Goal: Task Accomplishment & Management: Use online tool/utility

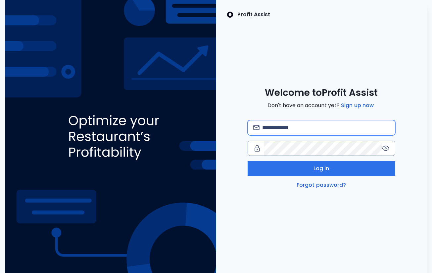
click at [338, 128] on input "email" at bounding box center [326, 127] width 128 height 15
paste input "**********"
type input "**********"
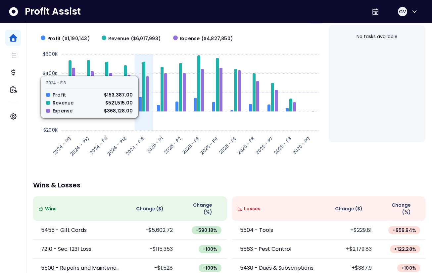
scroll to position [143, 0]
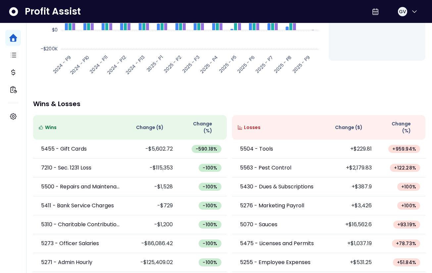
click at [48, 124] on span "Wins" at bounding box center [51, 127] width 12 height 7
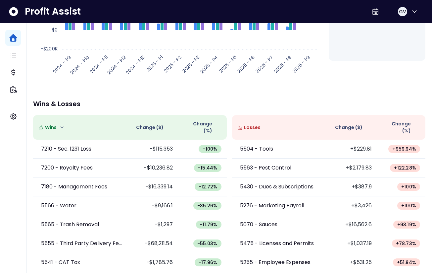
click at [48, 124] on span "Wins" at bounding box center [51, 127] width 12 height 7
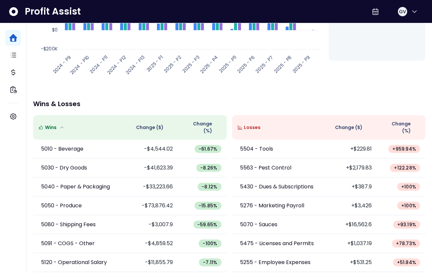
click at [153, 126] on span "Change ( $ )" at bounding box center [150, 127] width 28 height 7
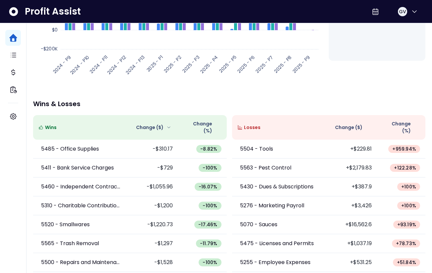
click at [153, 126] on span "Change ( $ )" at bounding box center [150, 127] width 28 height 7
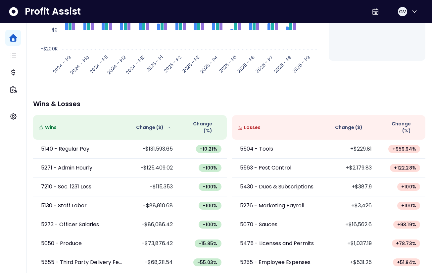
click at [205, 123] on span "Change (%)" at bounding box center [198, 127] width 29 height 14
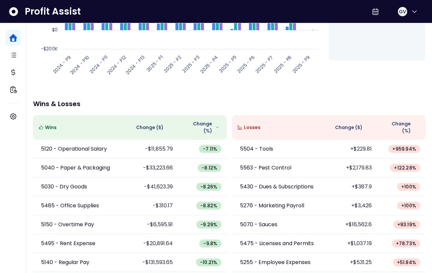
click at [205, 123] on span "Change (%)" at bounding box center [198, 127] width 29 height 14
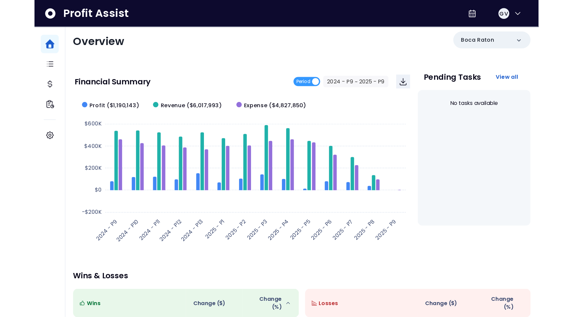
scroll to position [0, 0]
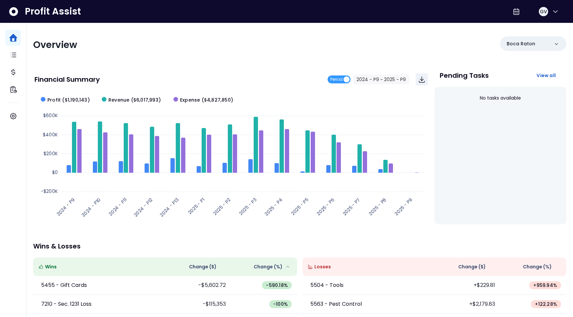
click at [338, 73] on div "Financial Summary Period 2024 - P9 ~ 2025 - P9" at bounding box center [230, 79] width 393 height 23
click at [338, 81] on span "Period" at bounding box center [336, 80] width 12 height 8
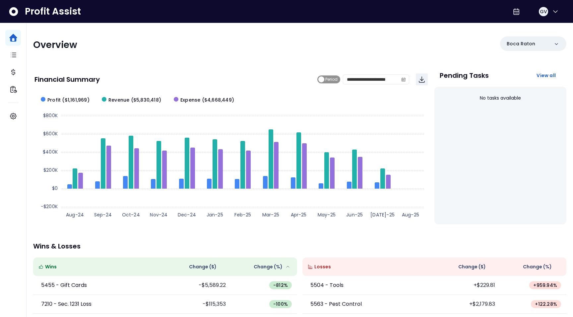
click at [332, 81] on span "Period" at bounding box center [331, 80] width 12 height 8
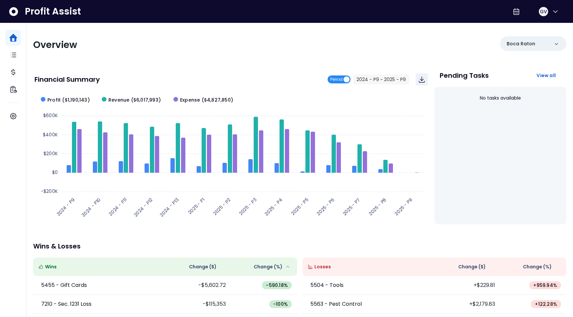
click at [332, 81] on span "Period" at bounding box center [336, 80] width 12 height 8
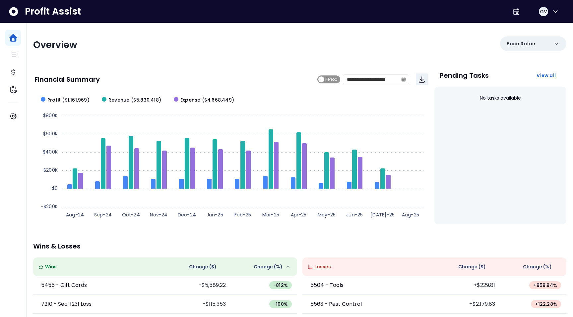
click at [329, 81] on span "Period" at bounding box center [331, 80] width 12 height 8
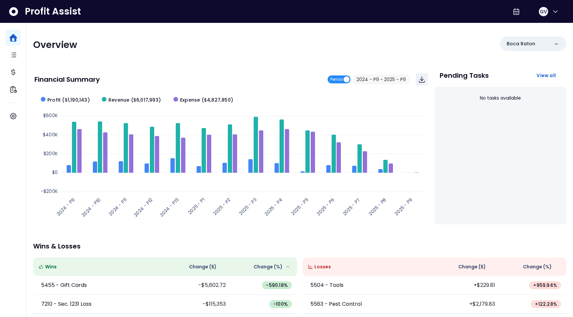
click at [334, 81] on span "Period" at bounding box center [336, 80] width 12 height 8
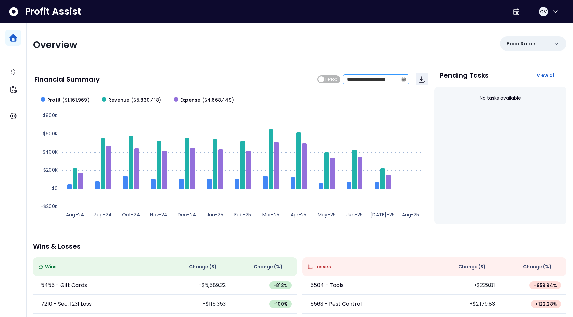
click at [407, 79] on span at bounding box center [403, 79] width 11 height 9
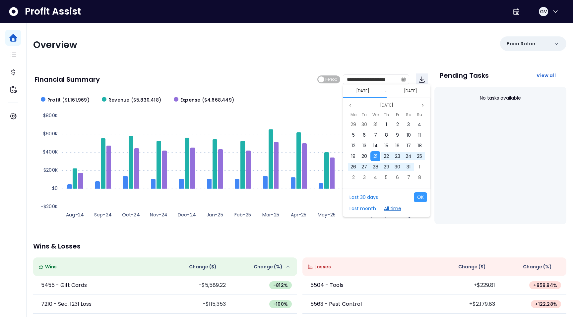
click at [394, 208] on button "All time" at bounding box center [392, 209] width 24 height 10
click at [395, 209] on button "All time" at bounding box center [392, 209] width 24 height 10
click at [422, 200] on button "OK" at bounding box center [420, 198] width 13 height 10
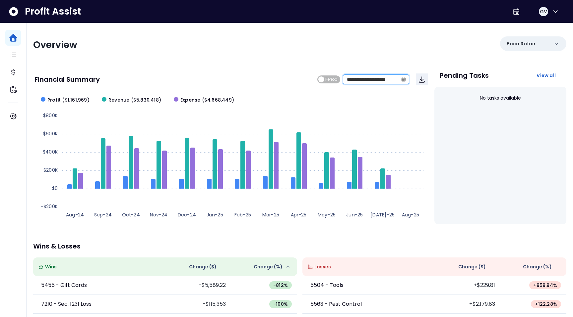
click at [388, 81] on input "**********" at bounding box center [370, 79] width 55 height 9
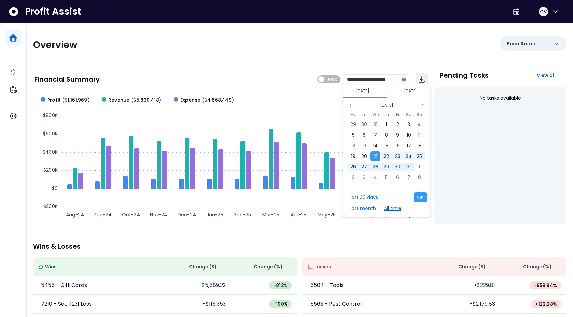
click at [389, 209] on button "All time" at bounding box center [392, 209] width 24 height 10
click at [368, 201] on button "Last 30 days" at bounding box center [363, 198] width 35 height 10
click at [391, 209] on button "All time" at bounding box center [392, 209] width 24 height 10
click at [420, 199] on button "OK" at bounding box center [420, 198] width 13 height 10
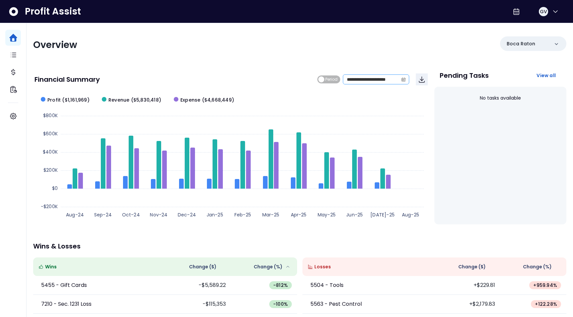
click at [406, 79] on span at bounding box center [403, 79] width 11 height 9
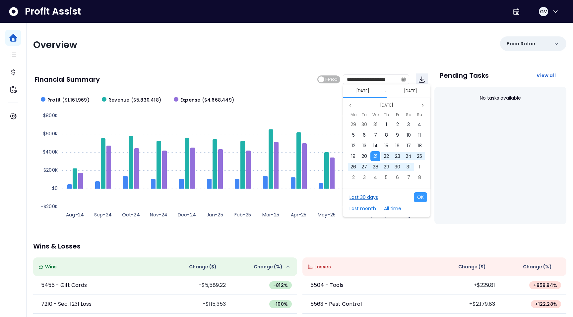
click at [368, 194] on button "Last 30 days" at bounding box center [363, 198] width 35 height 10
click at [426, 194] on button "OK" at bounding box center [420, 198] width 13 height 10
type input "**********"
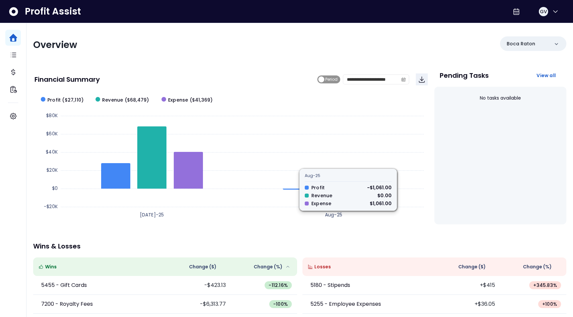
click at [333, 80] on span "Period" at bounding box center [331, 80] width 12 height 8
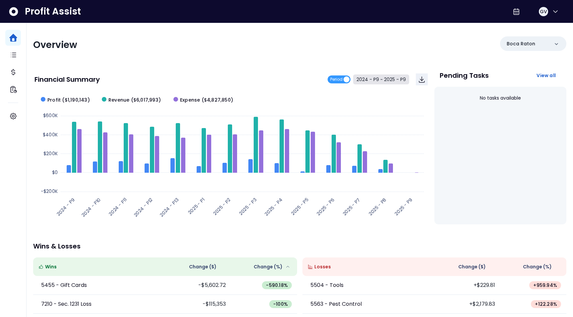
click at [383, 77] on button "2024 - P9 ~ 2025 - P9" at bounding box center [381, 80] width 56 height 10
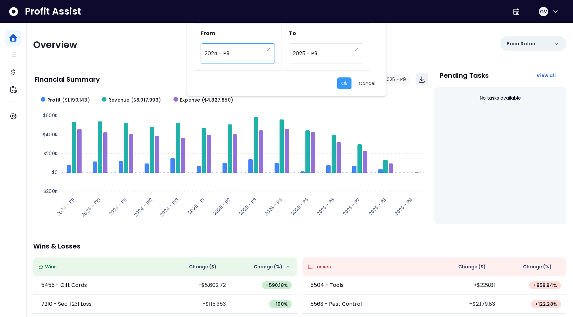
click at [263, 53] on span "2024 - P9" at bounding box center [233, 53] width 59 height 15
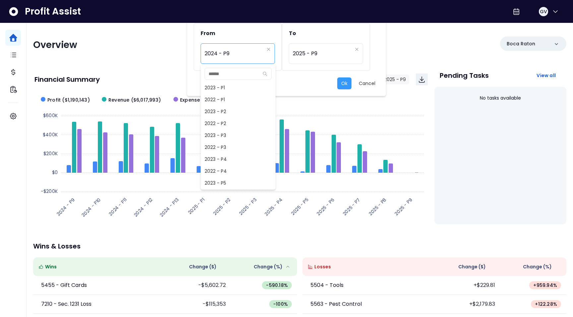
scroll to position [310, 0]
click at [263, 53] on span "2024 - P9" at bounding box center [233, 53] width 59 height 15
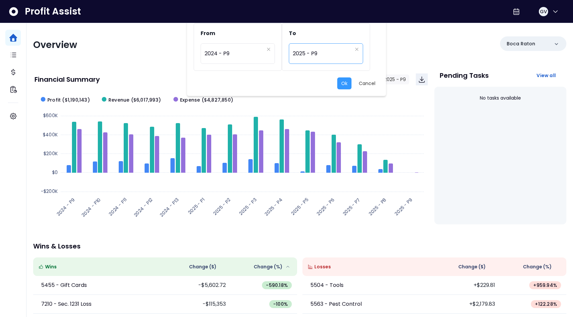
click at [351, 56] on span "2025 - P9" at bounding box center [322, 53] width 59 height 15
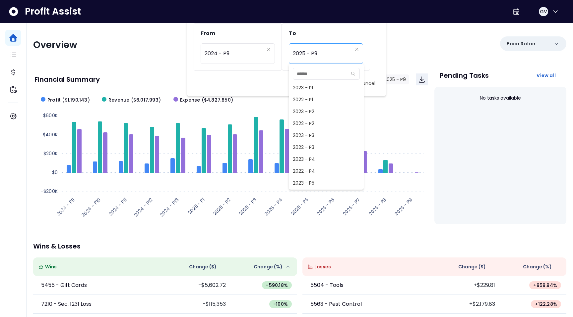
scroll to position [465, 0]
click at [374, 45] on div "From ********* 2024 - P9 To ********* 2025 - P9" at bounding box center [287, 47] width 186 height 48
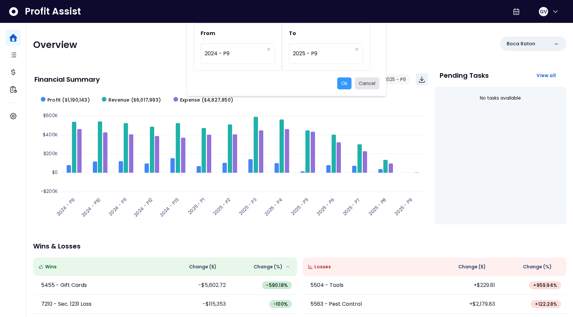
click at [370, 80] on button "Cancel" at bounding box center [367, 84] width 25 height 12
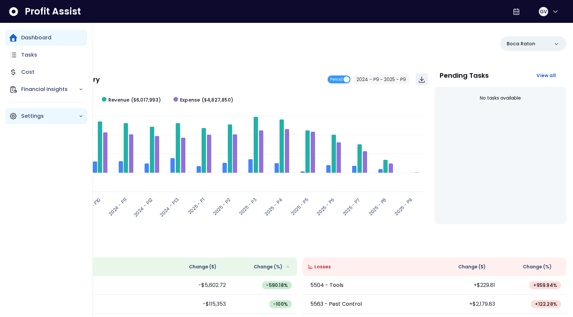
click at [37, 119] on p "Settings" at bounding box center [49, 116] width 57 height 8
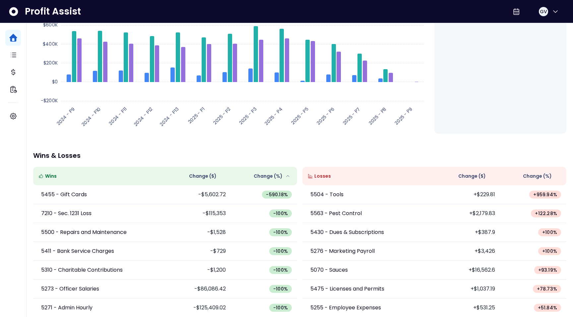
scroll to position [0, 0]
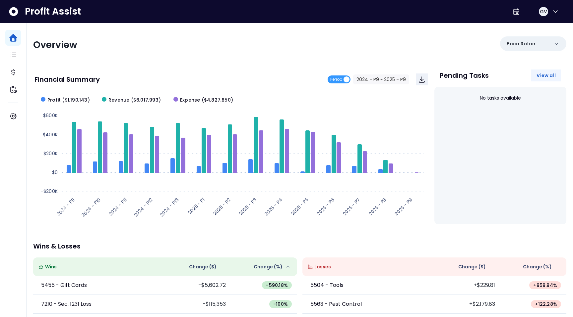
click at [432, 77] on span "View all" at bounding box center [545, 75] width 19 height 7
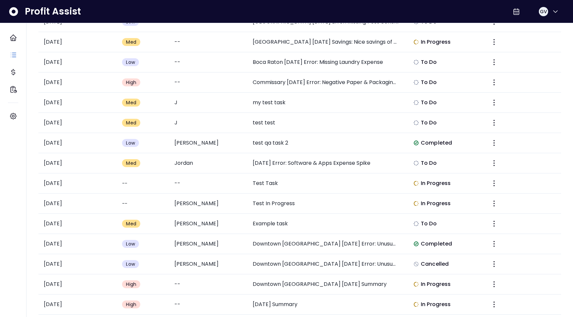
scroll to position [324, 0]
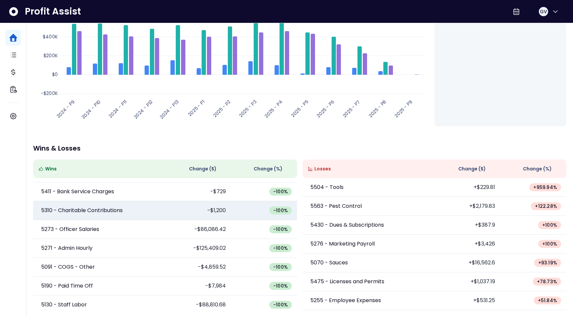
scroll to position [53, 0]
